Goal: Find specific page/section: Find specific page/section

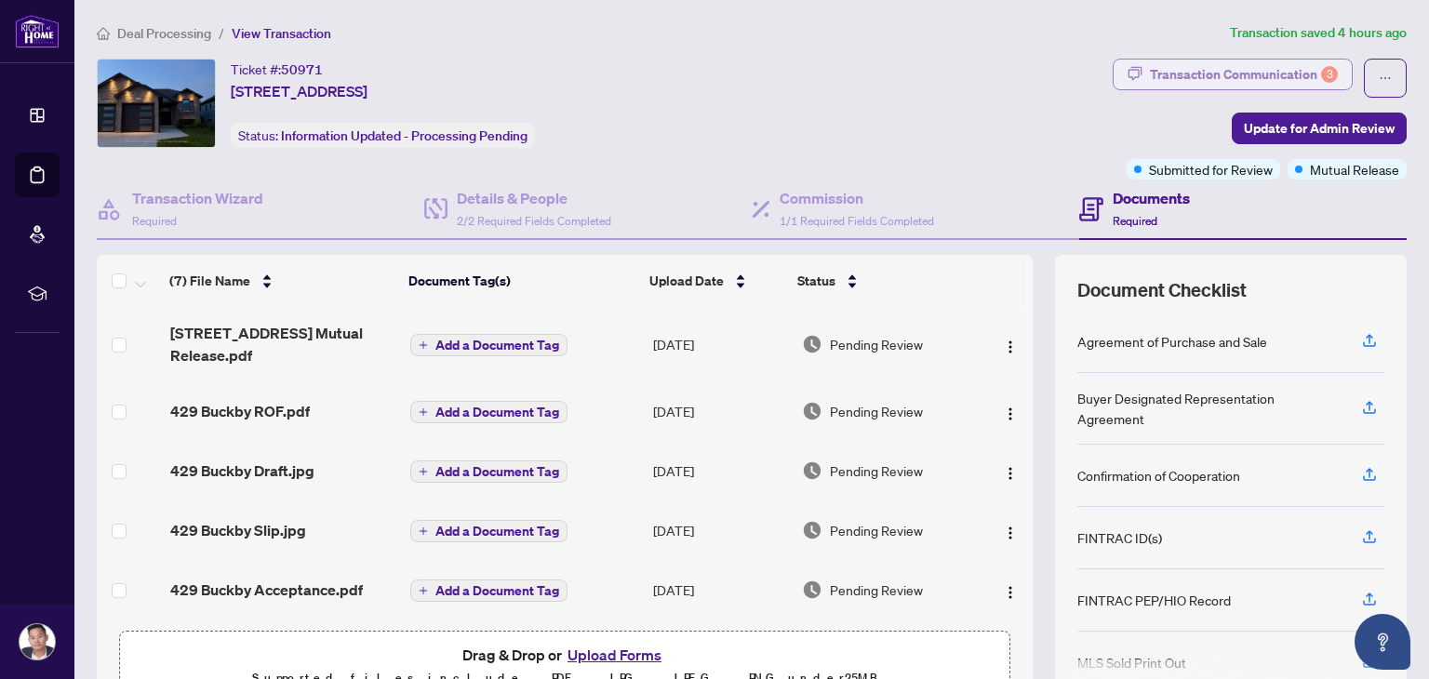
click at [1167, 65] on div "Transaction Communication 3" at bounding box center [1244, 75] width 188 height 30
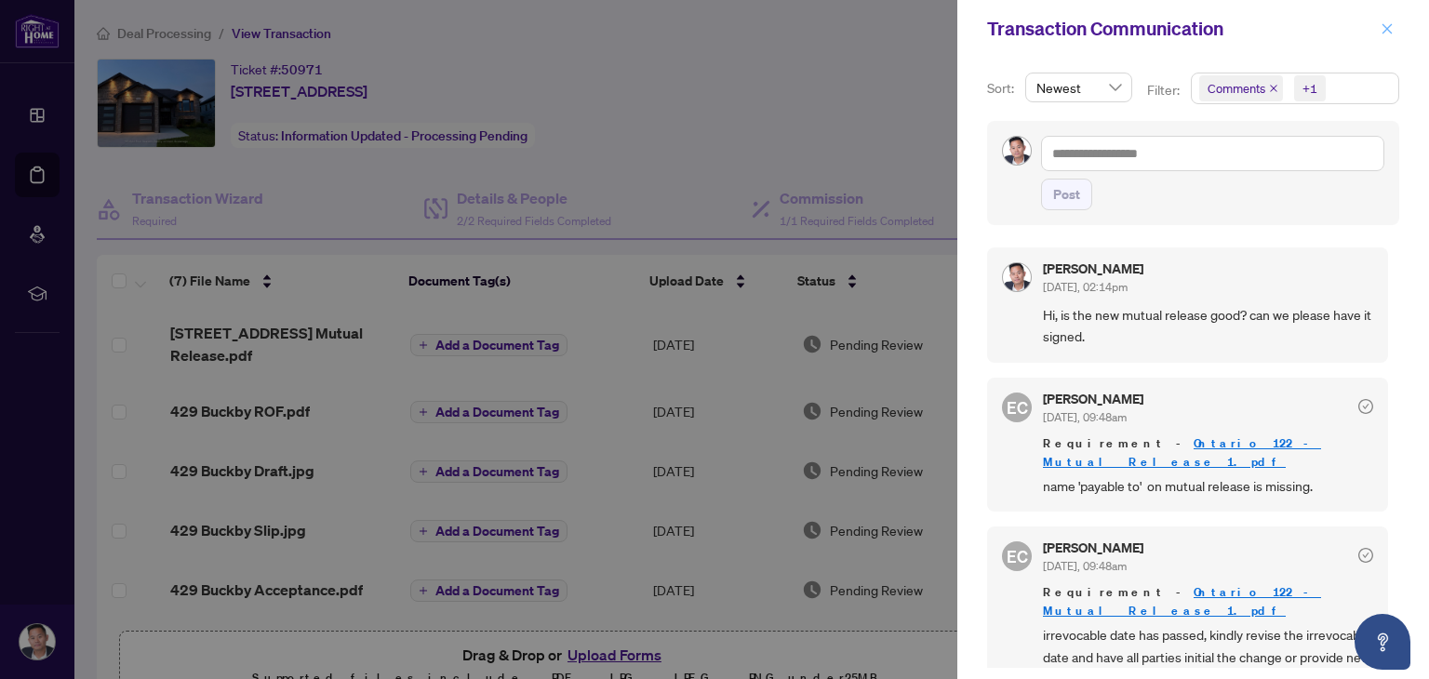
click at [1384, 34] on span "button" at bounding box center [1387, 29] width 13 height 30
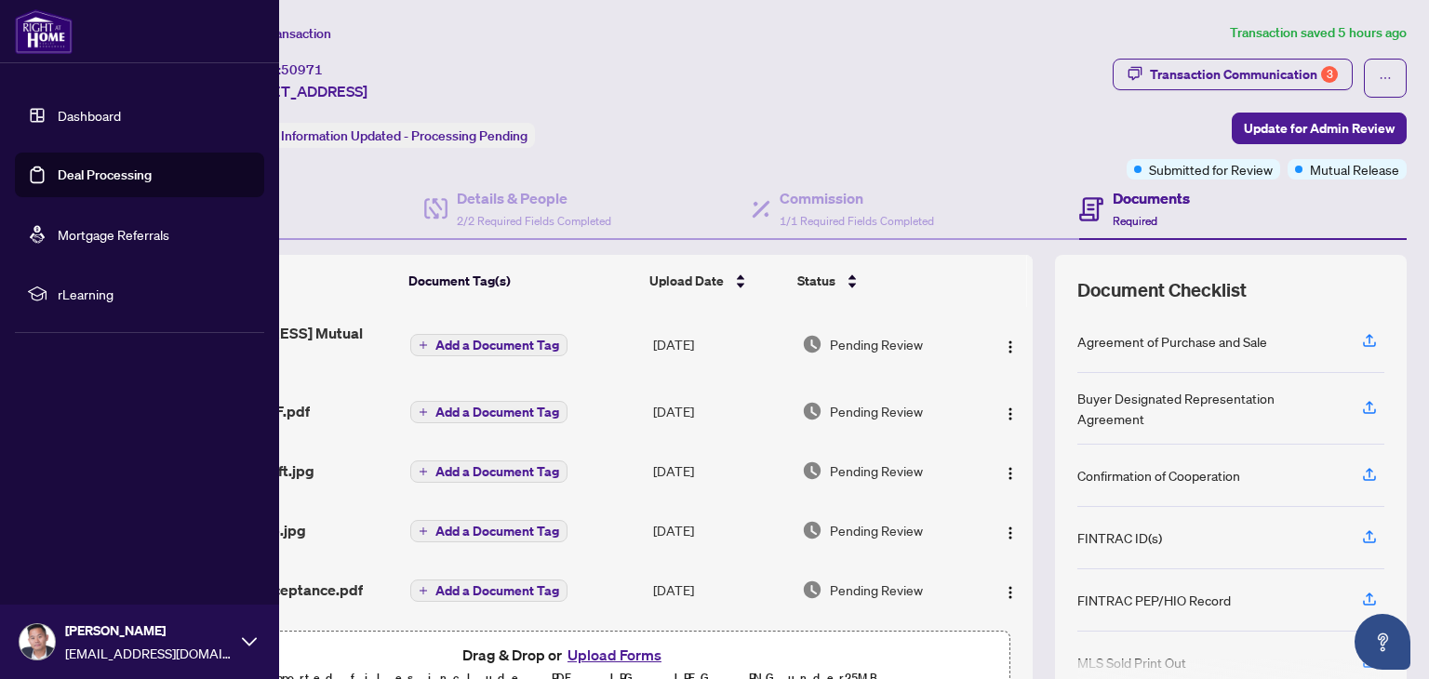
click at [77, 174] on link "Deal Processing" at bounding box center [105, 175] width 94 height 17
